Goal: Check status: Check status

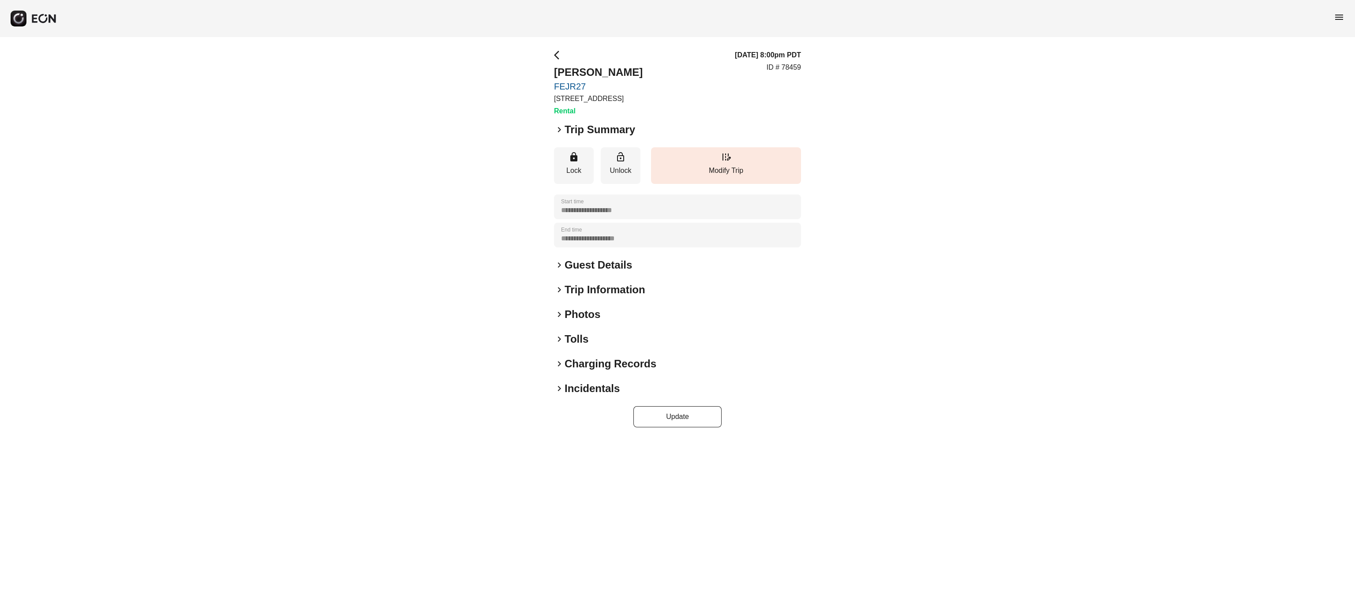
click at [573, 310] on h2 "Photos" at bounding box center [583, 314] width 36 height 14
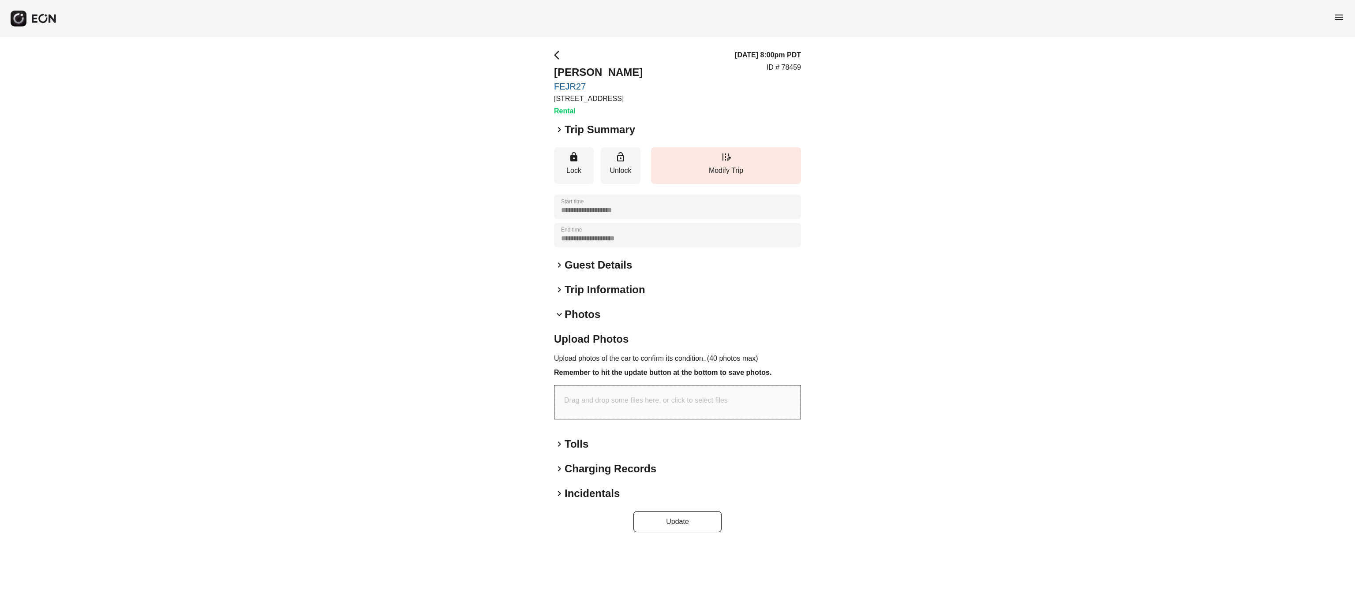
click at [573, 310] on h2 "Photos" at bounding box center [583, 314] width 36 height 14
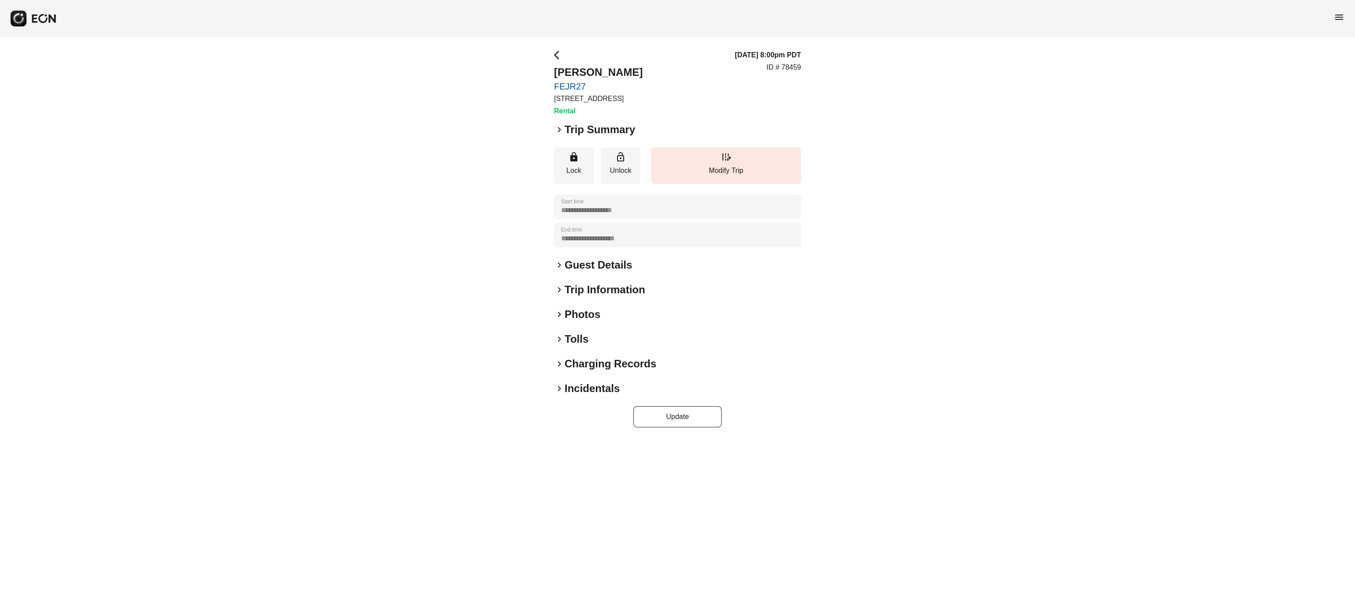
click at [593, 308] on h2 "Photos" at bounding box center [583, 314] width 36 height 14
click at [573, 316] on h2 "Photos" at bounding box center [583, 314] width 36 height 14
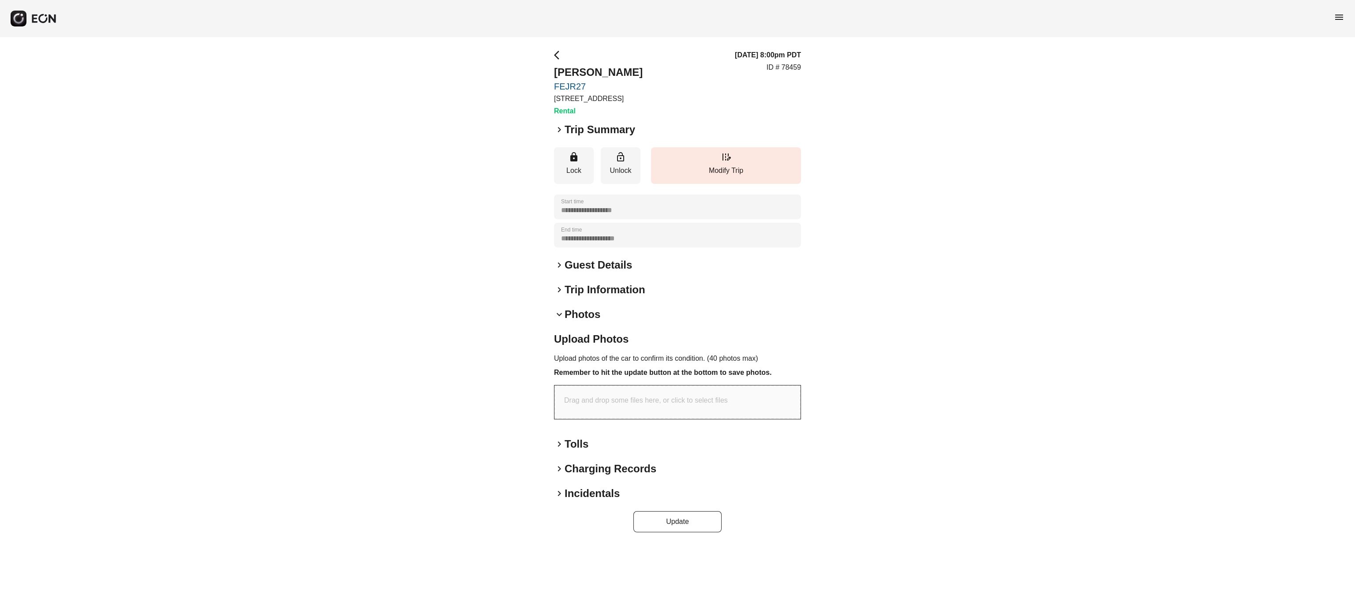
click at [573, 316] on h2 "Photos" at bounding box center [583, 314] width 36 height 14
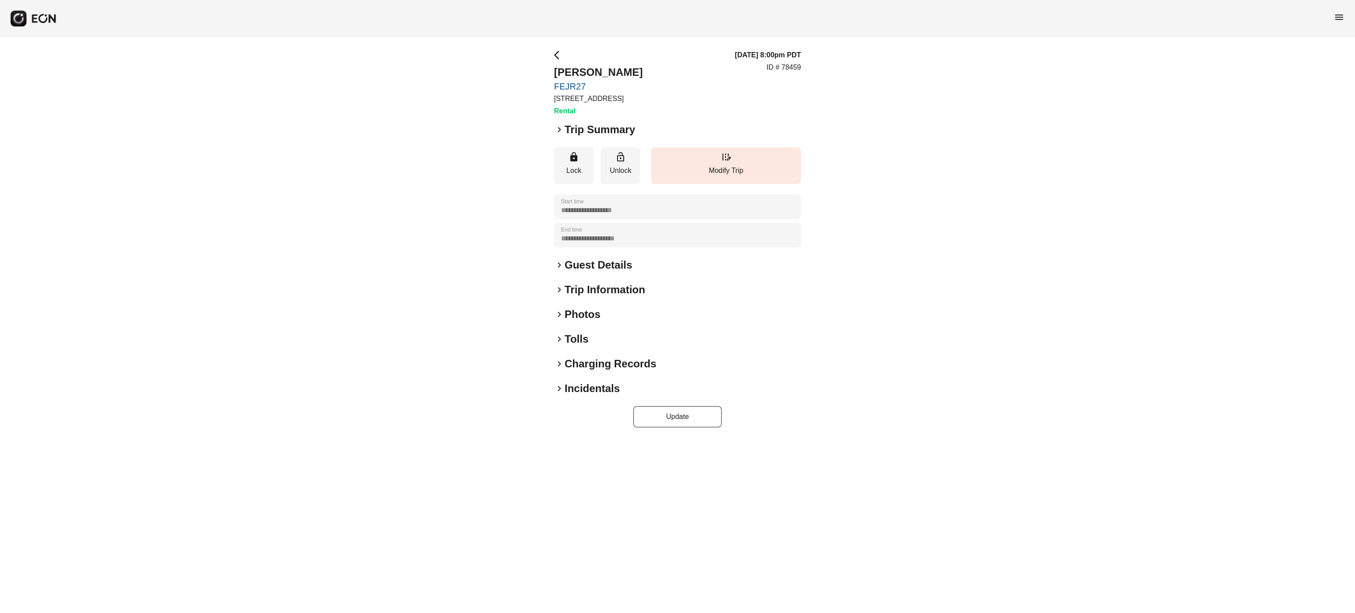
click at [587, 314] on h2 "Photos" at bounding box center [583, 314] width 36 height 14
